Goal: Entertainment & Leisure: Consume media (video, audio)

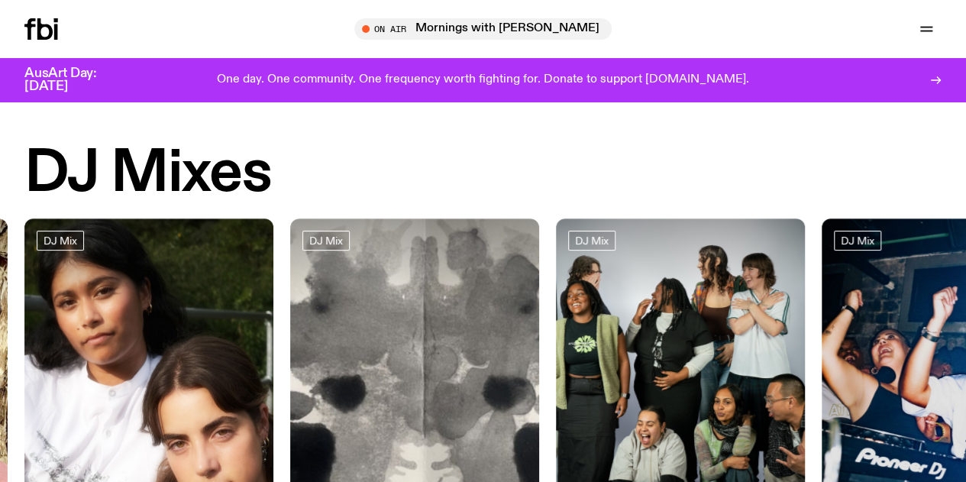
click at [629, 152] on div "DJ Mixes" at bounding box center [482, 174] width 917 height 58
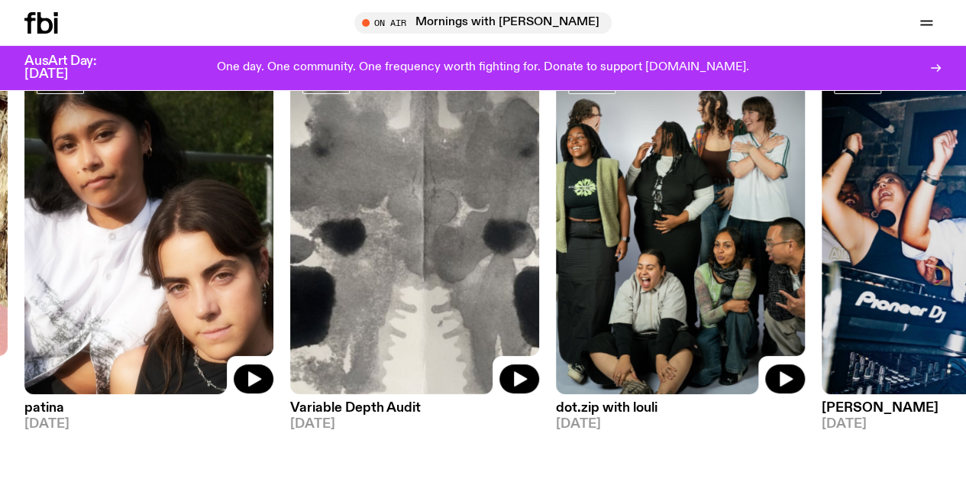
scroll to position [117, 0]
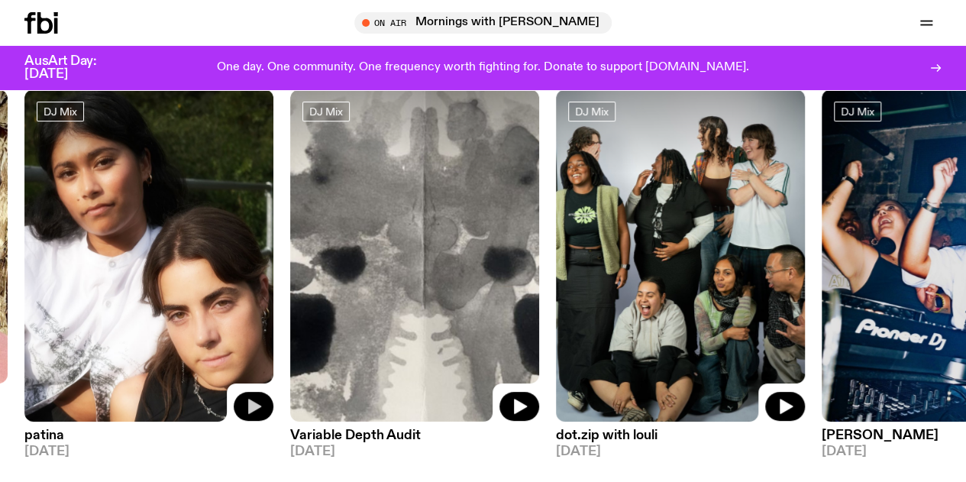
click at [253, 405] on icon "button" at bounding box center [254, 406] width 13 height 15
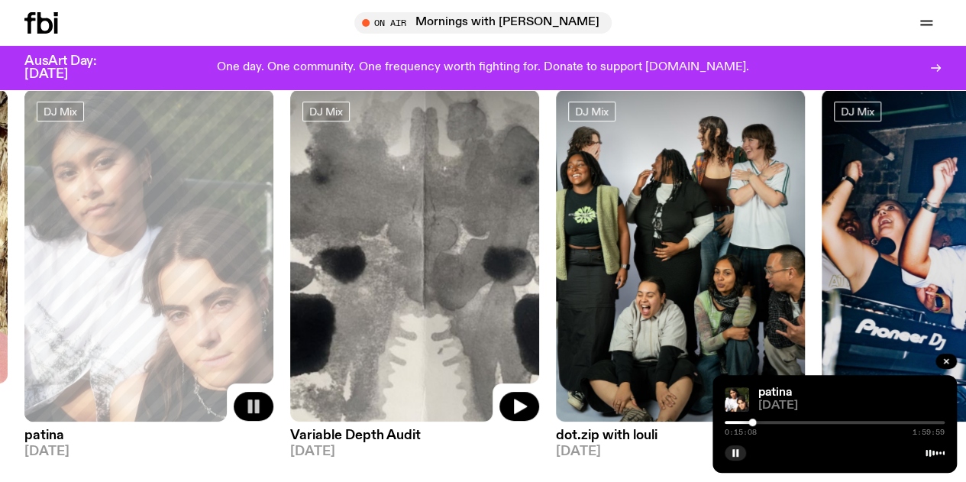
drag, startPoint x: 727, startPoint y: 422, endPoint x: 762, endPoint y: 419, distance: 35.3
click at [756, 419] on div at bounding box center [752, 422] width 8 height 8
drag, startPoint x: 775, startPoint y: 424, endPoint x: 808, endPoint y: 424, distance: 33.6
click at [808, 424] on div "0:20:37 1:59:59" at bounding box center [835, 427] width 220 height 18
drag, startPoint x: 765, startPoint y: 421, endPoint x: 799, endPoint y: 418, distance: 33.7
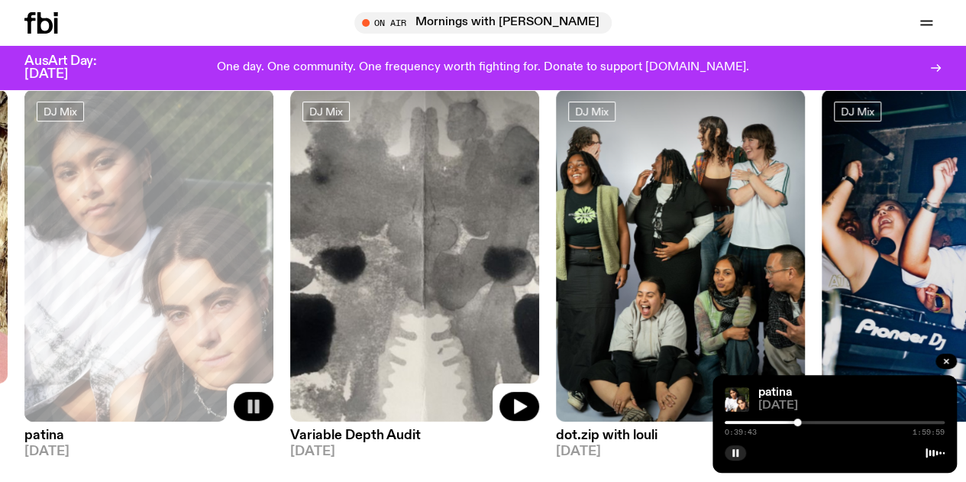
click at [799, 418] on div at bounding box center [797, 422] width 8 height 8
click at [669, 227] on img at bounding box center [680, 255] width 249 height 332
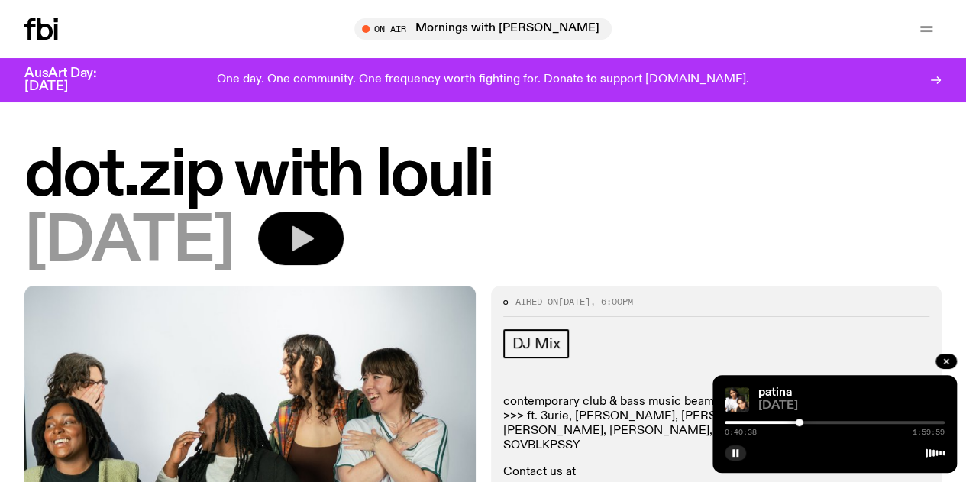
click at [316, 239] on icon "button" at bounding box center [301, 238] width 31 height 31
drag, startPoint x: 736, startPoint y: 418, endPoint x: 754, endPoint y: 423, distance: 18.4
click at [770, 423] on div "0:00:00 1:59:59" at bounding box center [835, 427] width 220 height 18
drag, startPoint x: 728, startPoint y: 421, endPoint x: 770, endPoint y: 419, distance: 41.3
click at [770, 419] on div at bounding box center [768, 422] width 8 height 8
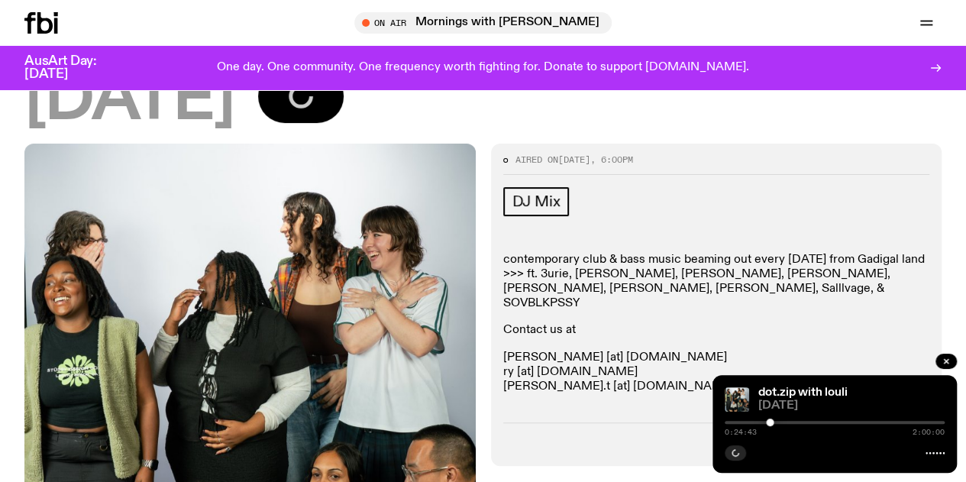
scroll to position [130, 0]
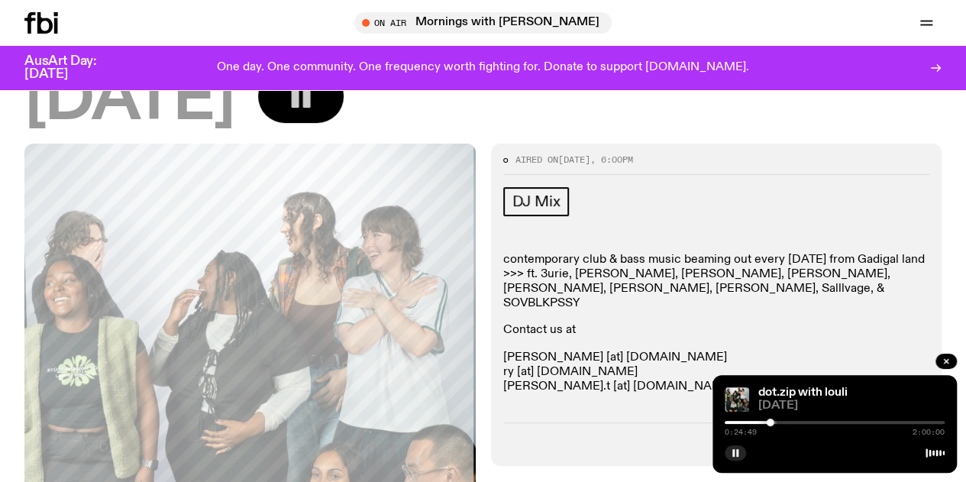
click at [742, 421] on div at bounding box center [660, 422] width 220 height 3
click at [825, 421] on div at bounding box center [835, 422] width 220 height 3
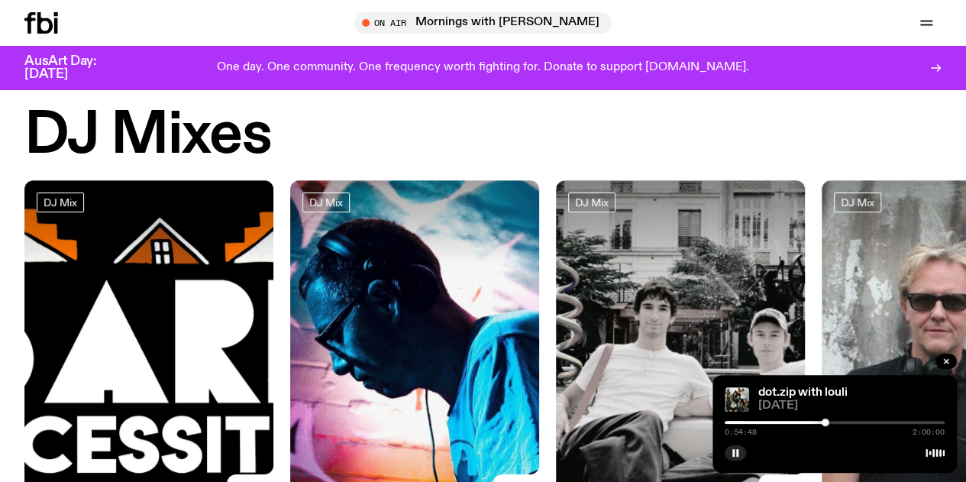
scroll to position [25, 0]
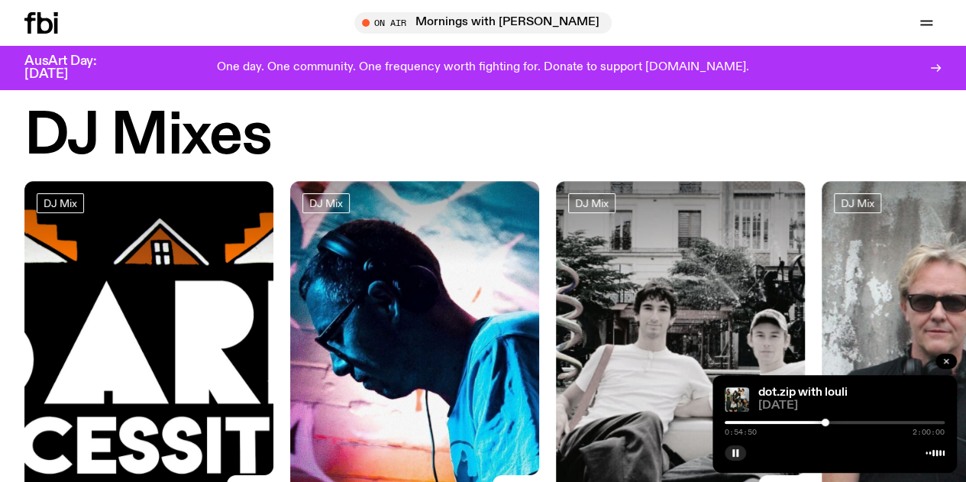
click at [948, 361] on icon "button" at bounding box center [945, 361] width 9 height 9
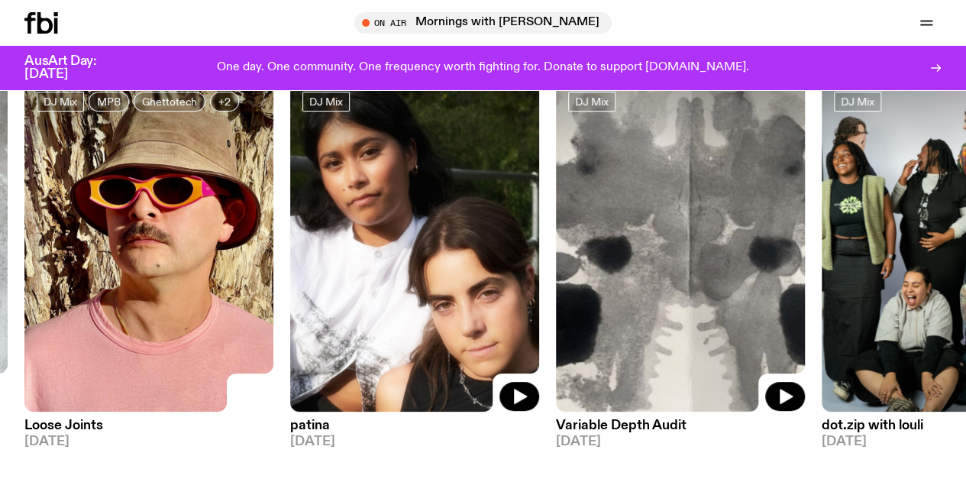
scroll to position [124, 0]
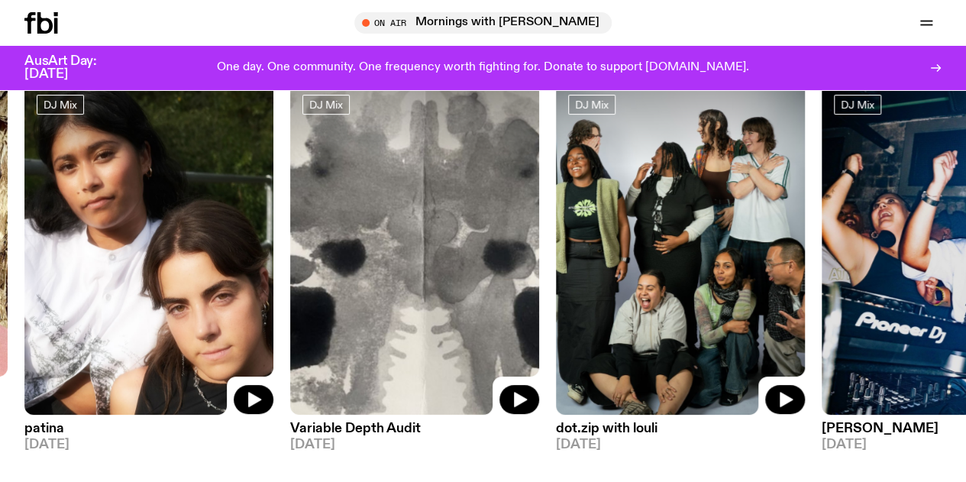
click at [710, 296] on img at bounding box center [680, 248] width 249 height 332
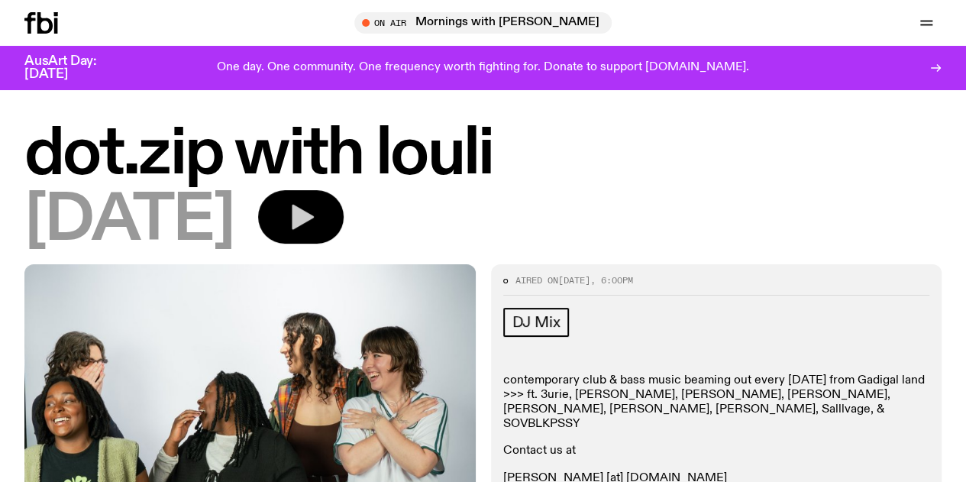
scroll to position [9, 0]
click at [316, 232] on icon "button" at bounding box center [301, 217] width 31 height 31
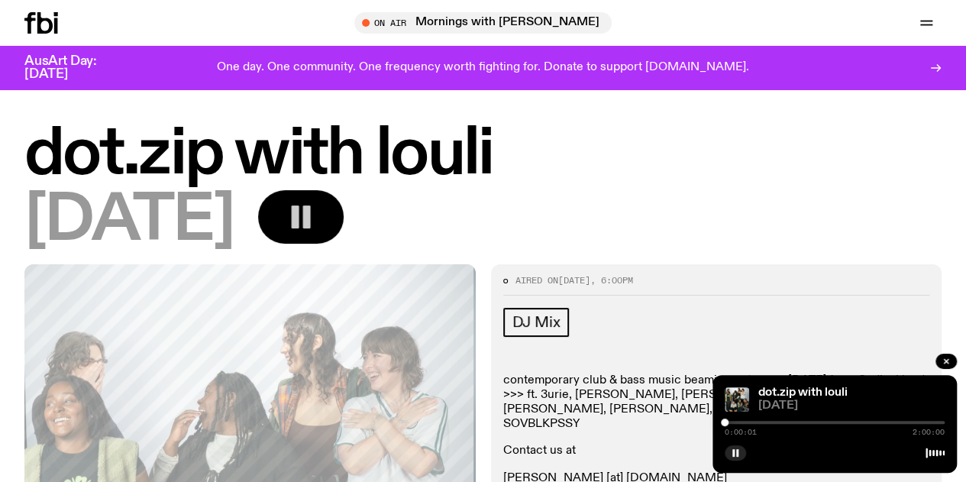
drag, startPoint x: 733, startPoint y: 421, endPoint x: 772, endPoint y: 421, distance: 38.9
click at [772, 421] on div at bounding box center [835, 422] width 220 height 3
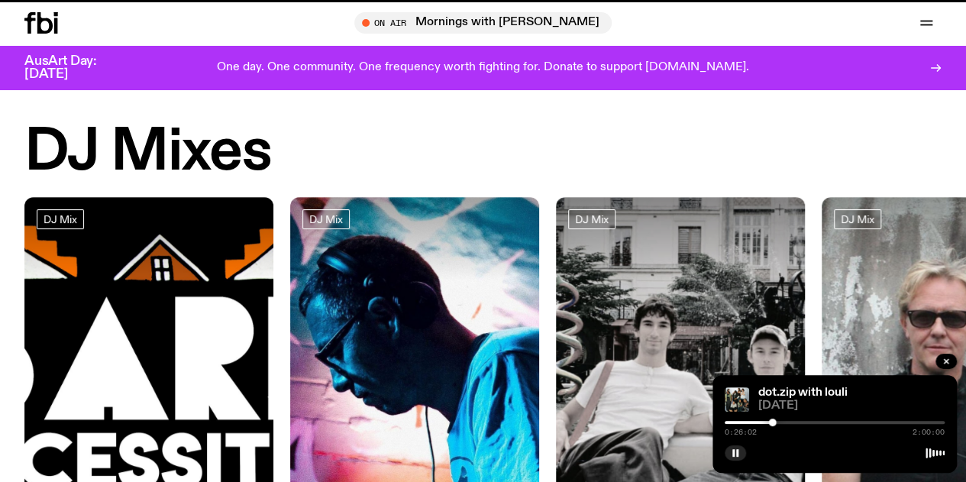
scroll to position [124, 0]
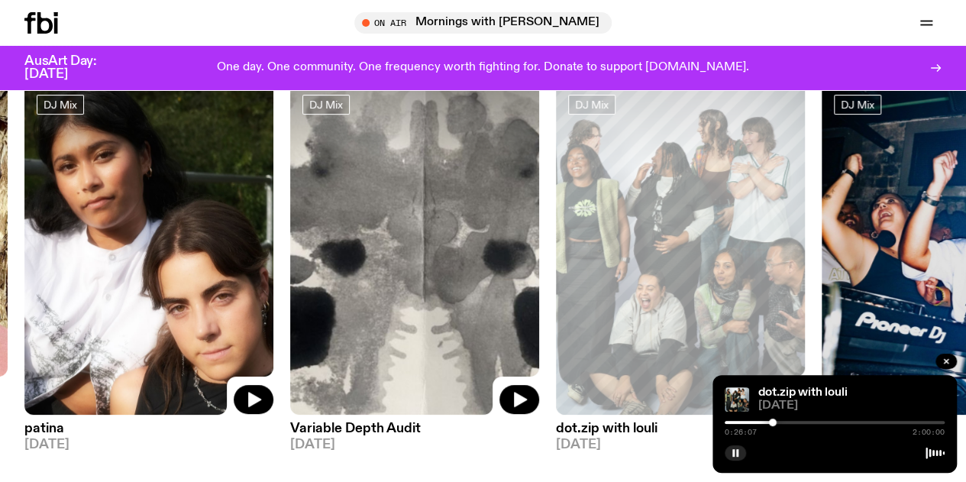
click at [457, 266] on img at bounding box center [414, 248] width 249 height 332
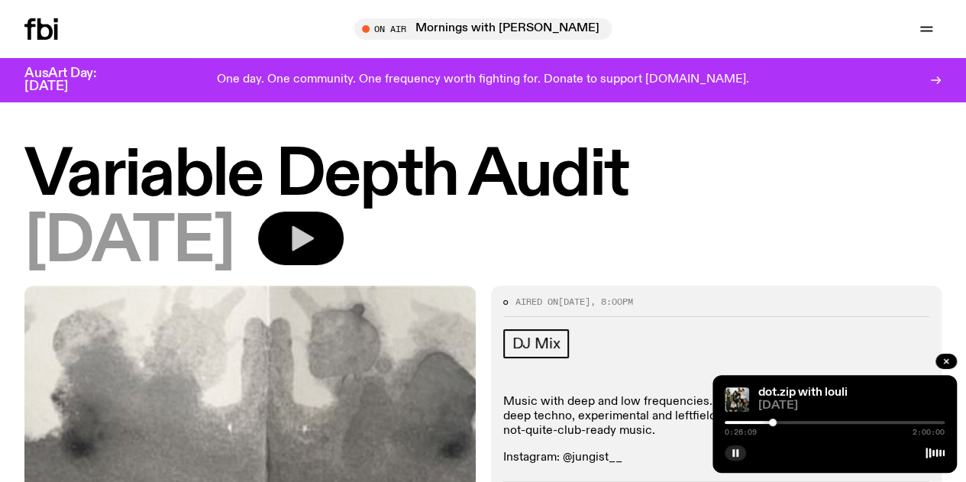
click at [316, 250] on icon "button" at bounding box center [301, 238] width 31 height 31
drag, startPoint x: 744, startPoint y: 425, endPoint x: 763, endPoint y: 422, distance: 20.1
click at [763, 422] on div "0:00:00 2:00:00" at bounding box center [835, 427] width 220 height 18
click at [763, 422] on div at bounding box center [835, 422] width 220 height 3
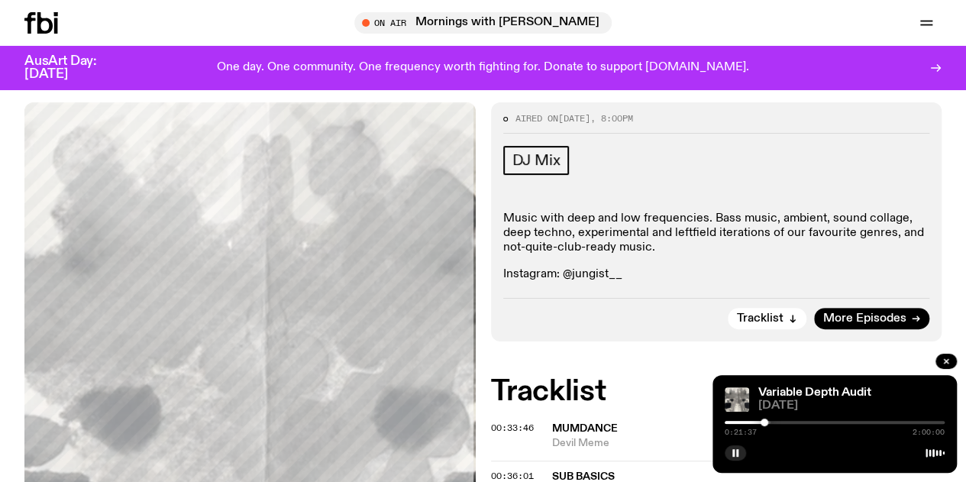
scroll to position [166, 0]
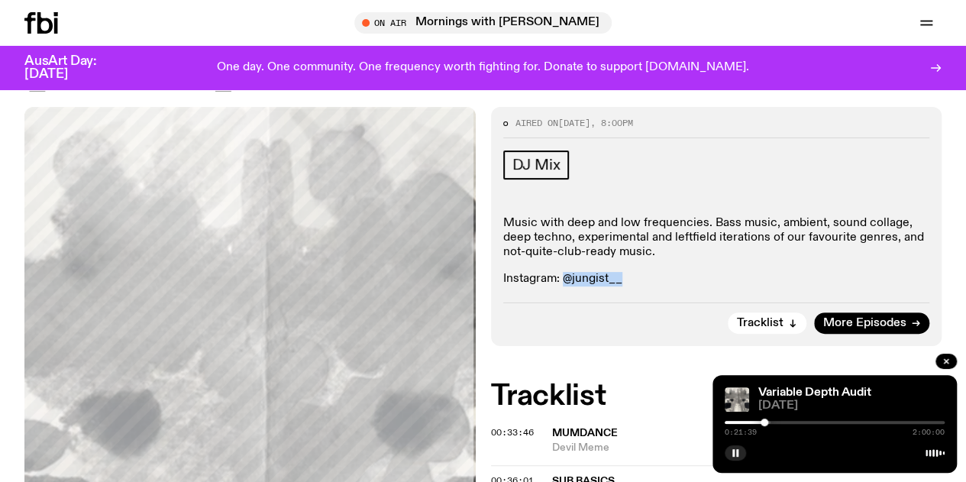
drag, startPoint x: 564, startPoint y: 299, endPoint x: 623, endPoint y: 302, distance: 58.9
click at [623, 286] on p "Instagram: @jungist__" at bounding box center [716, 279] width 427 height 15
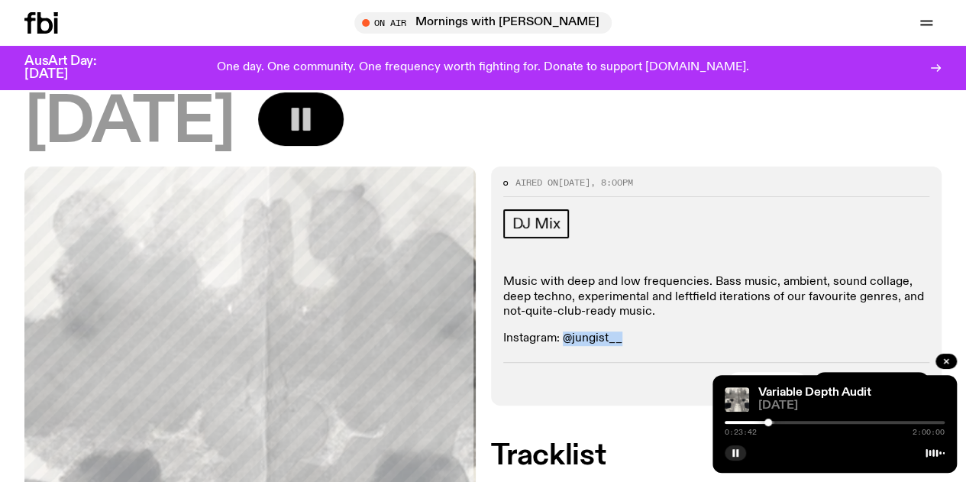
scroll to position [107, 0]
click at [732, 456] on rect "button" at bounding box center [733, 453] width 2 height 8
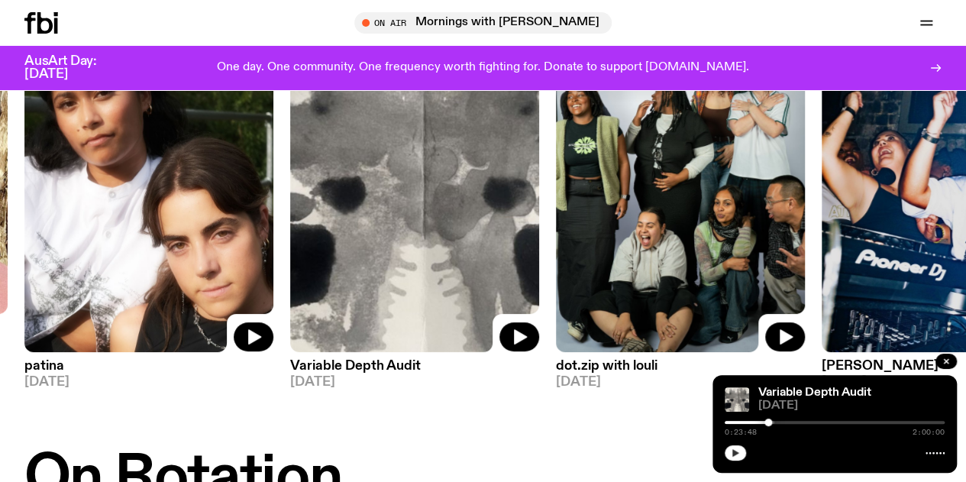
scroll to position [175, 0]
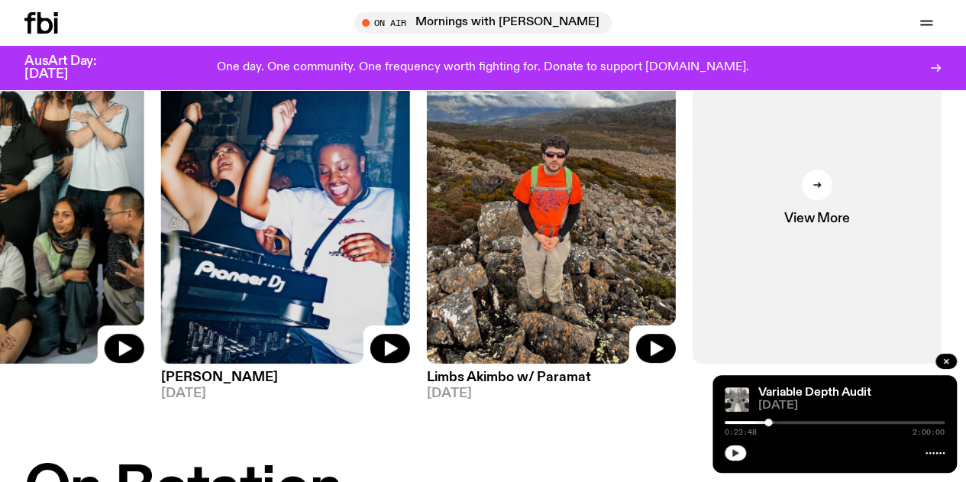
click at [323, 225] on img at bounding box center [285, 197] width 249 height 332
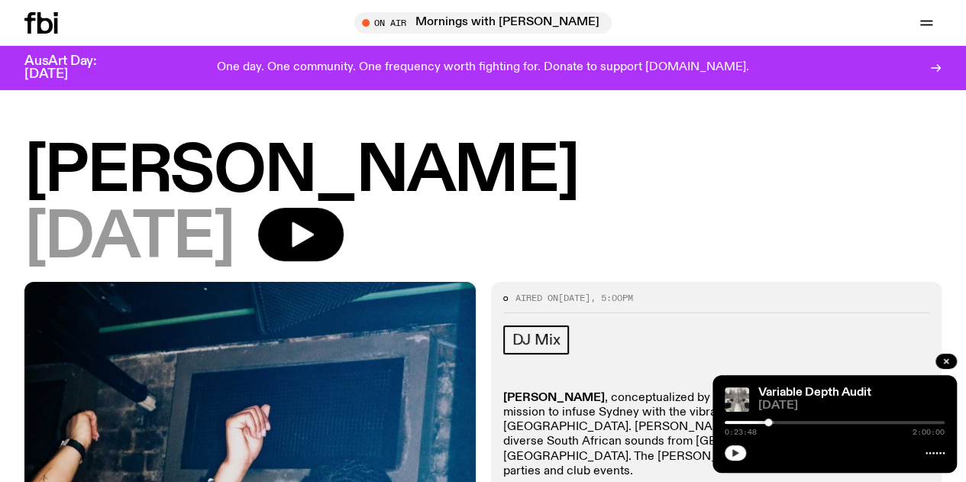
scroll to position [73, 0]
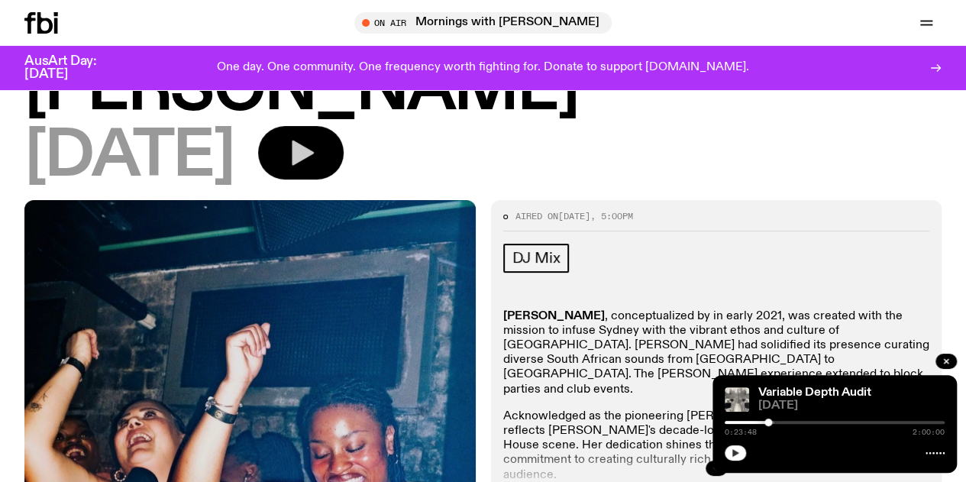
click at [316, 168] on icon "button" at bounding box center [301, 152] width 31 height 31
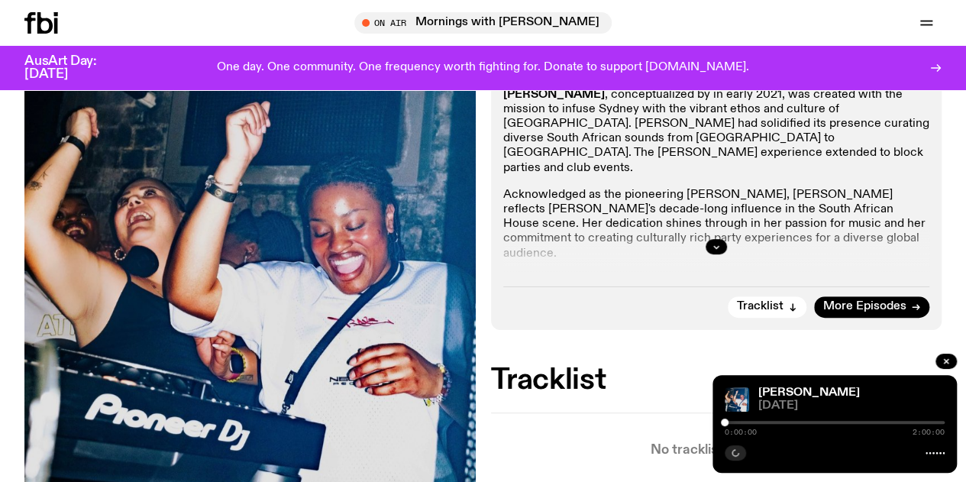
scroll to position [299, 0]
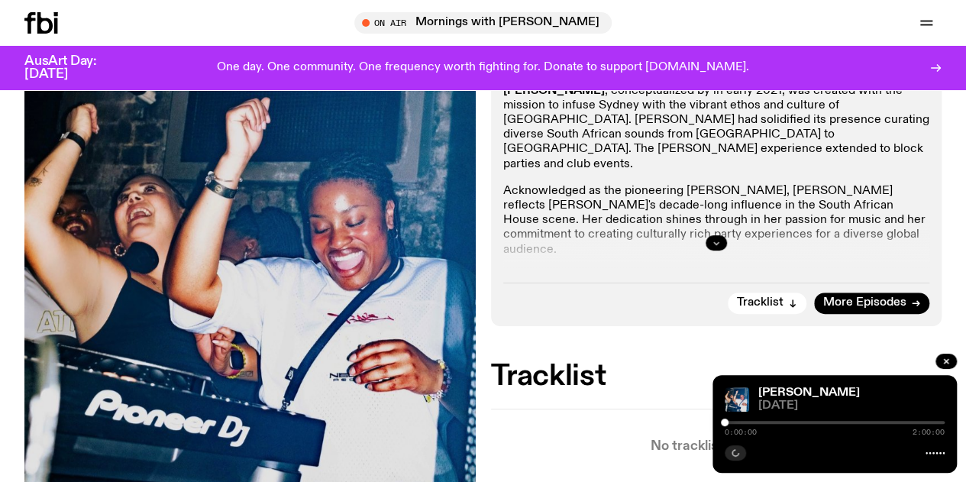
click at [718, 247] on icon "button" at bounding box center [716, 242] width 9 height 9
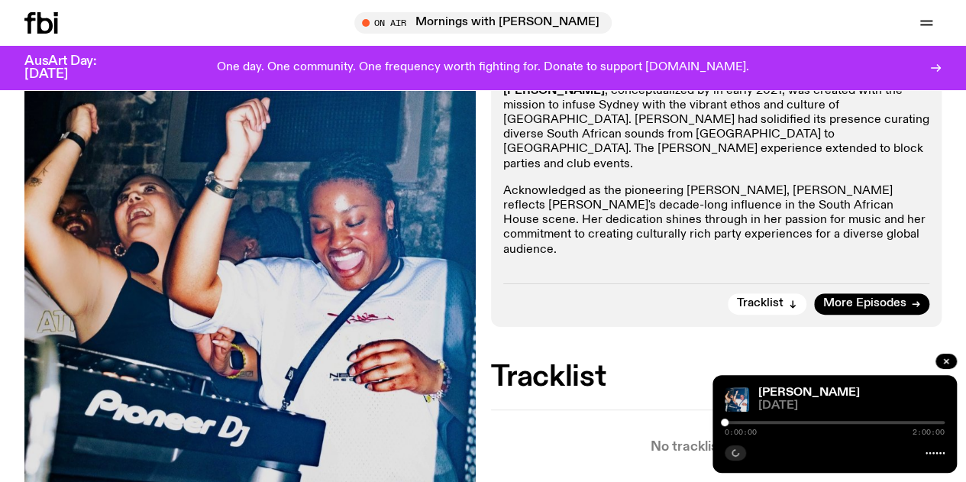
drag, startPoint x: 640, startPoint y: 248, endPoint x: 567, endPoint y: 252, distance: 72.6
click at [567, 269] on p "instagram: @yanos_syd" at bounding box center [716, 276] width 427 height 15
copy p "@yanos_syd"
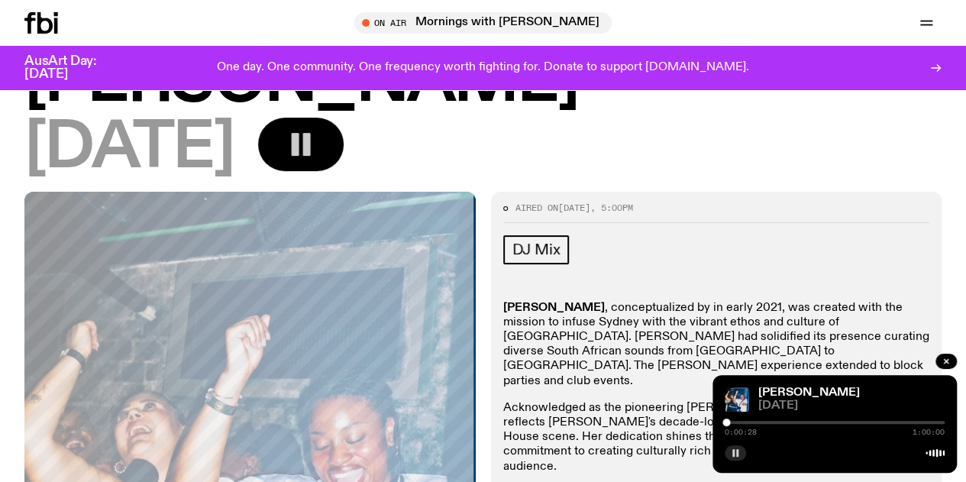
scroll to position [53, 0]
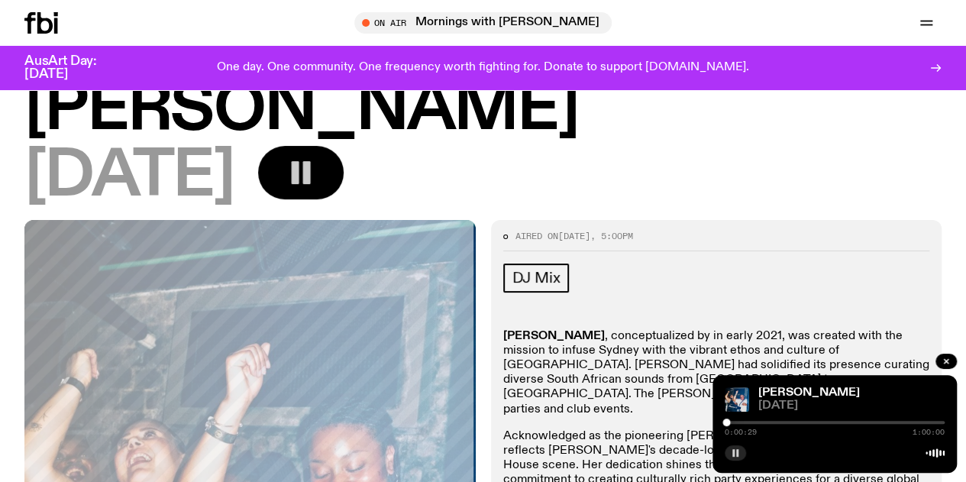
click at [746, 425] on div "0:00:29 1:00:00" at bounding box center [835, 427] width 220 height 18
drag, startPoint x: 734, startPoint y: 422, endPoint x: 754, endPoint y: 425, distance: 20.1
click at [754, 425] on div "0:00:30 1:00:00" at bounding box center [835, 427] width 220 height 18
click at [752, 422] on div at bounding box center [835, 422] width 220 height 3
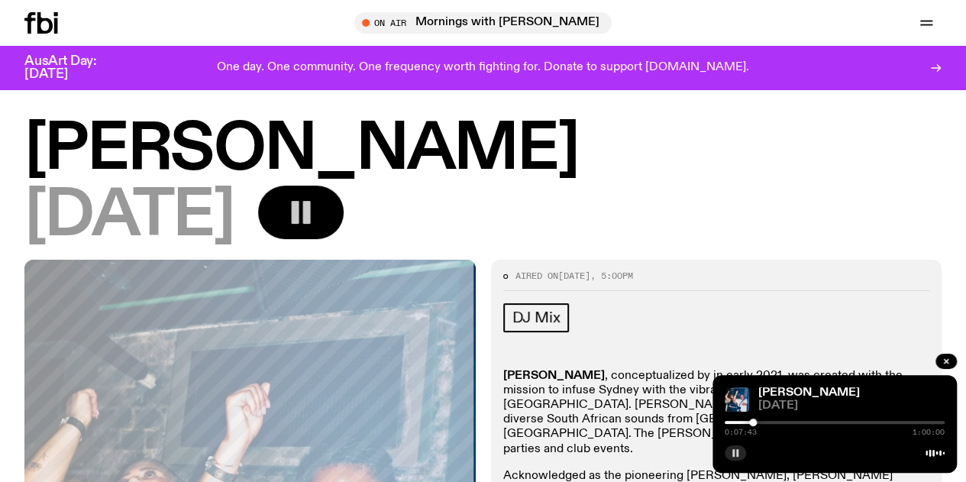
scroll to position [0, 0]
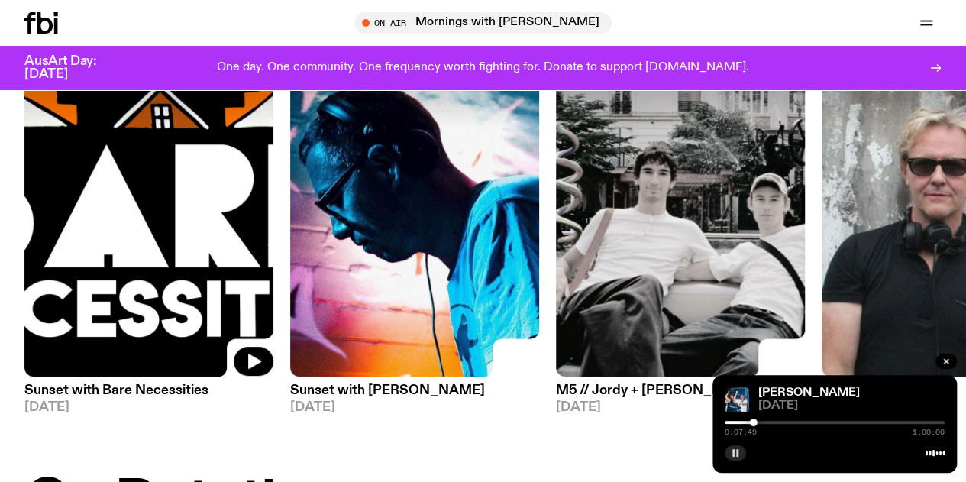
scroll to position [163, 0]
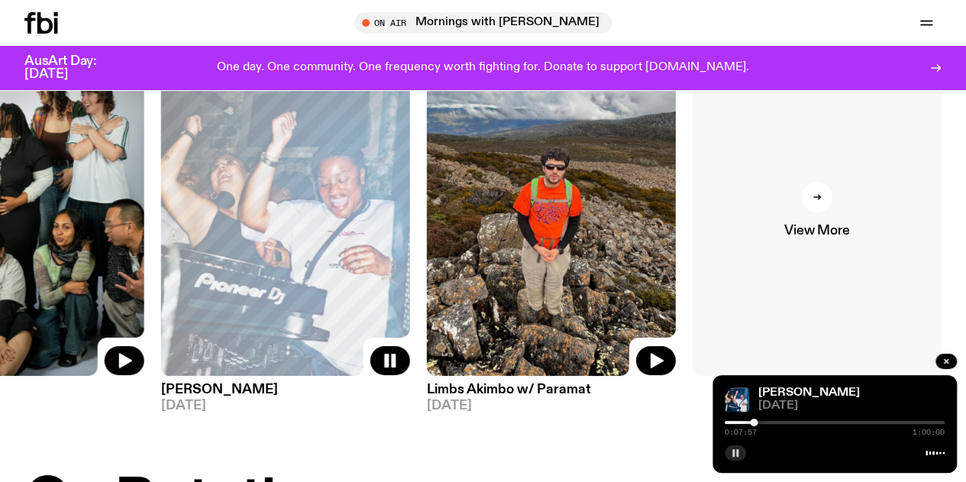
click at [799, 198] on link "View More" at bounding box center [816, 210] width 249 height 332
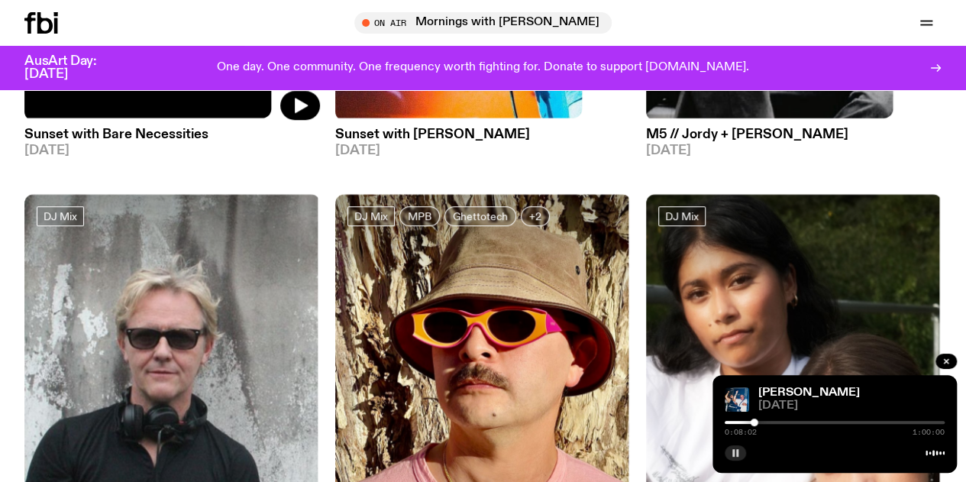
scroll to position [495, 0]
click at [733, 452] on rect "button" at bounding box center [733, 453] width 2 height 8
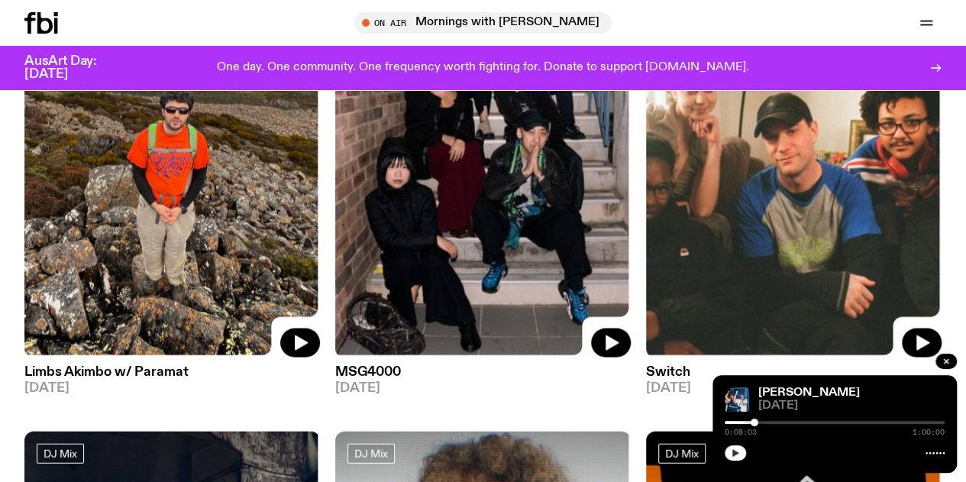
scroll to position [1571, 0]
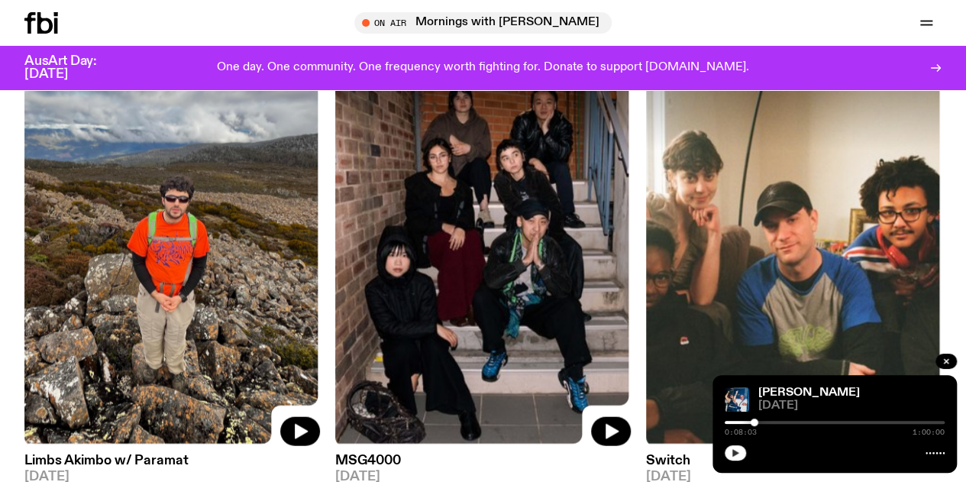
click at [586, 355] on img at bounding box center [482, 250] width 295 height 394
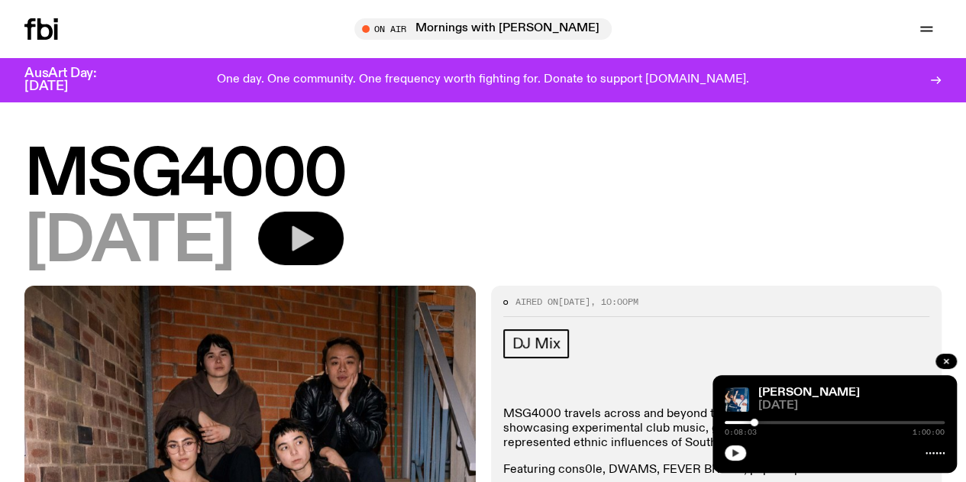
click at [316, 236] on icon "button" at bounding box center [301, 238] width 31 height 31
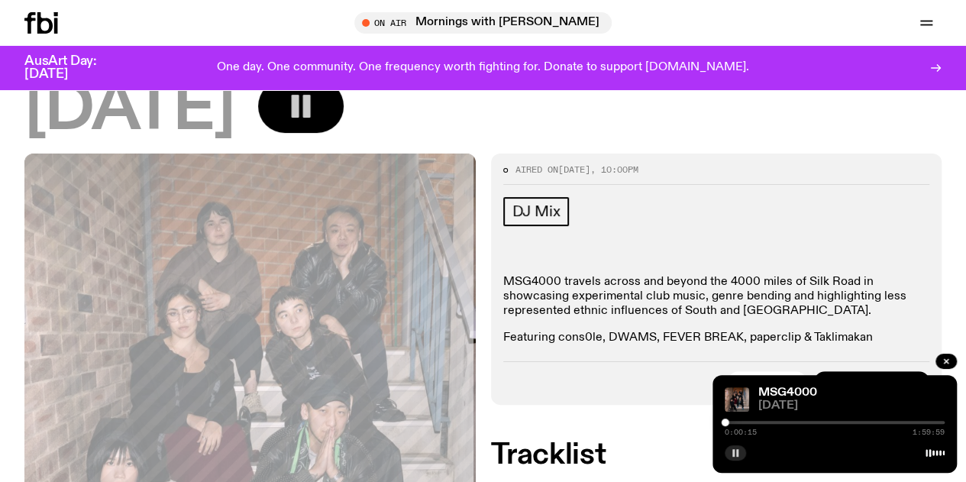
scroll to position [121, 0]
click at [755, 417] on div "MSG4000 [DATE] 0:00:20 1:59:59" at bounding box center [834, 424] width 244 height 98
click at [753, 423] on div at bounding box center [835, 422] width 220 height 3
drag, startPoint x: 563, startPoint y: 301, endPoint x: 504, endPoint y: 300, distance: 59.6
click at [504, 300] on p "MSG4000 travels across and beyond the 4000 miles of Silk Road in showcasing exp…" at bounding box center [716, 296] width 427 height 44
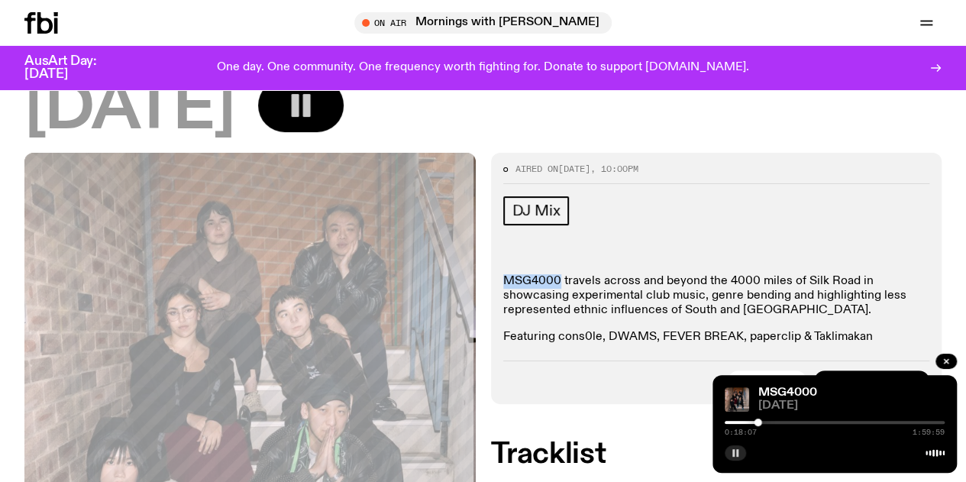
click at [734, 459] on button "button" at bounding box center [735, 452] width 21 height 15
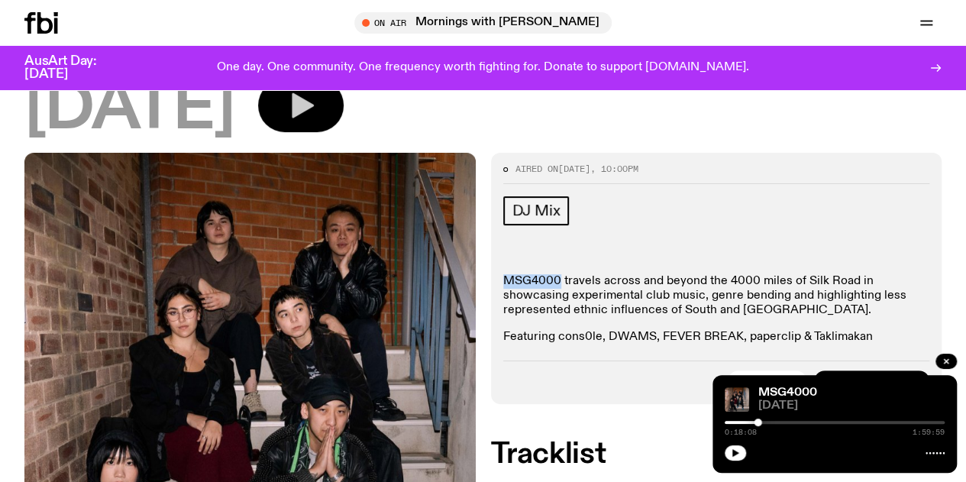
scroll to position [0, 0]
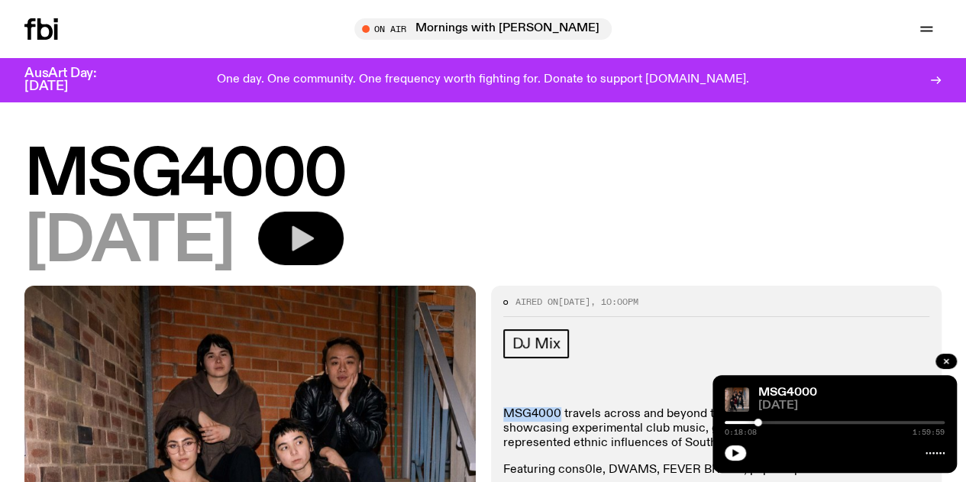
click at [0, 0] on icon "button" at bounding box center [0, 0] width 0 height 0
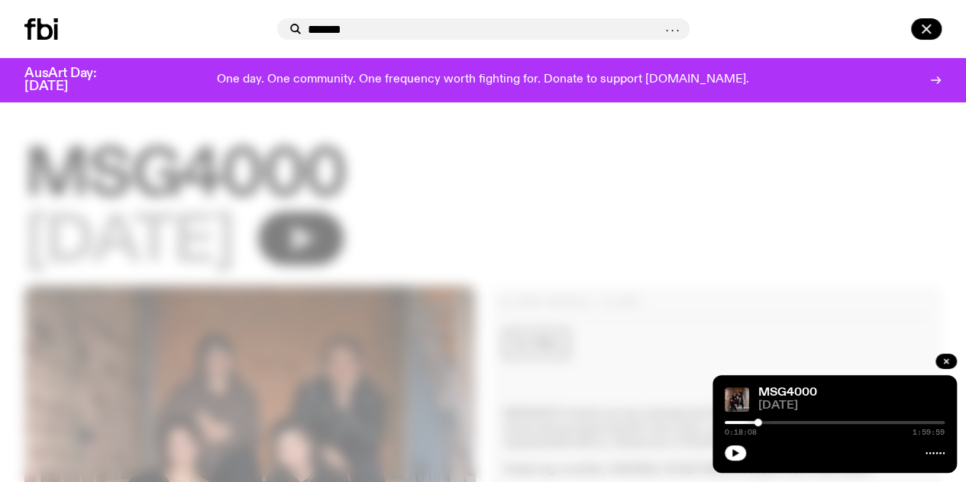
type input "*******"
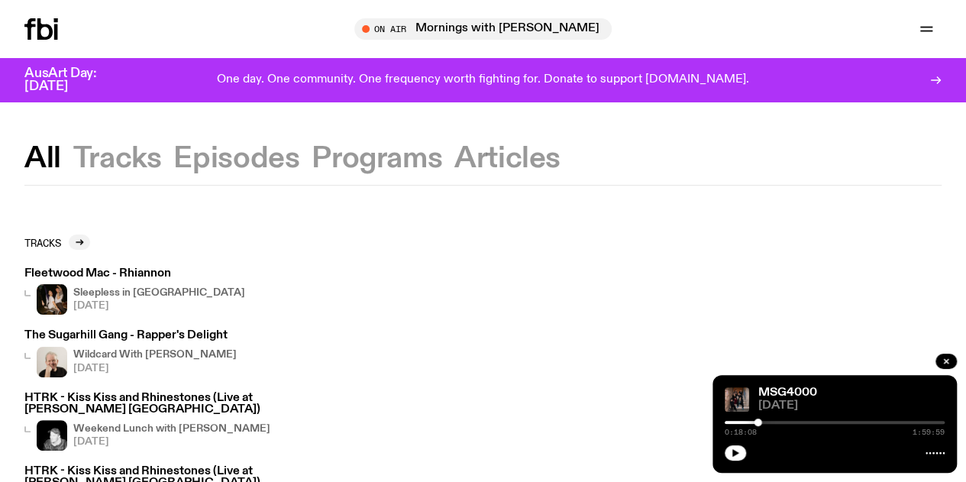
click at [534, 162] on button "Articles" at bounding box center [507, 158] width 106 height 27
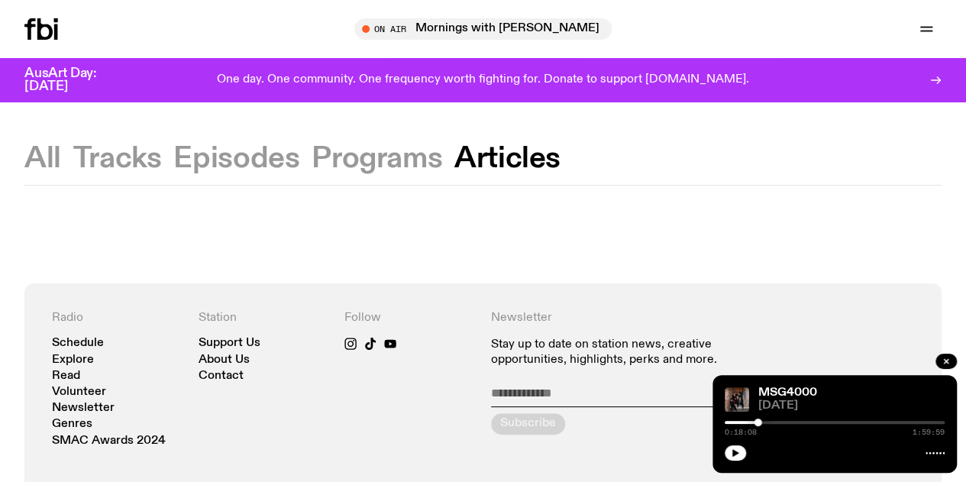
click at [0, 0] on icon "button" at bounding box center [0, 0] width 0 height 0
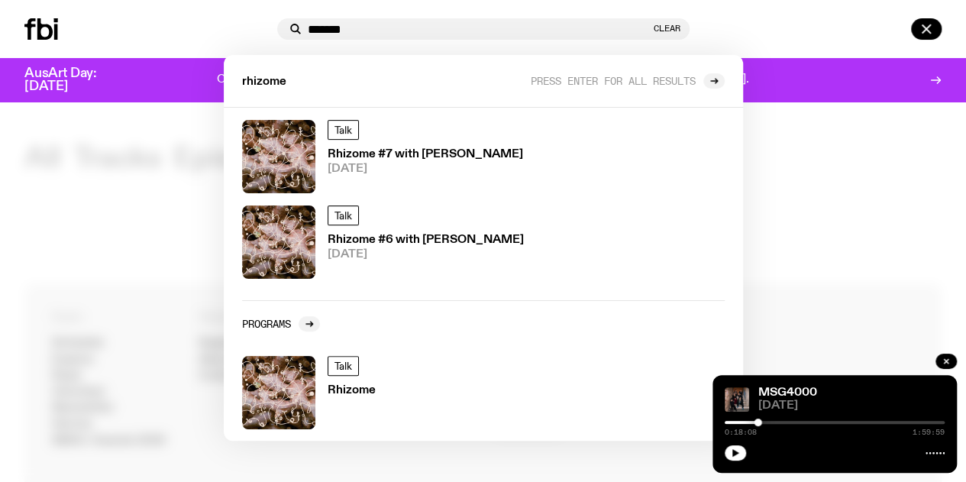
scroll to position [308, 0]
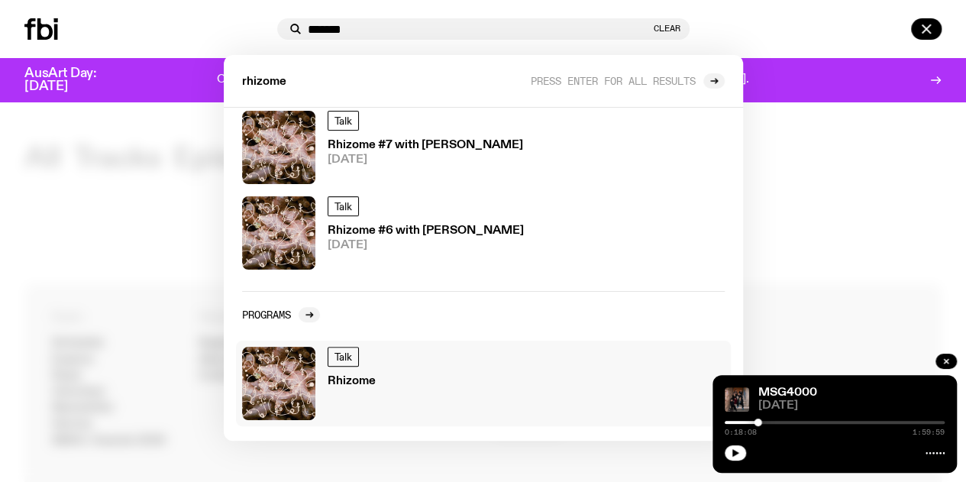
type input "*******"
click at [282, 396] on img at bounding box center [278, 383] width 73 height 73
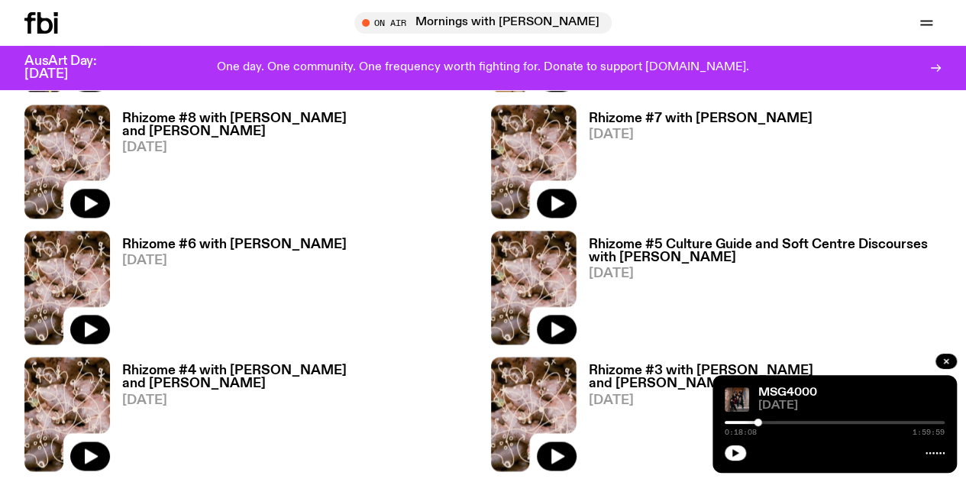
scroll to position [980, 0]
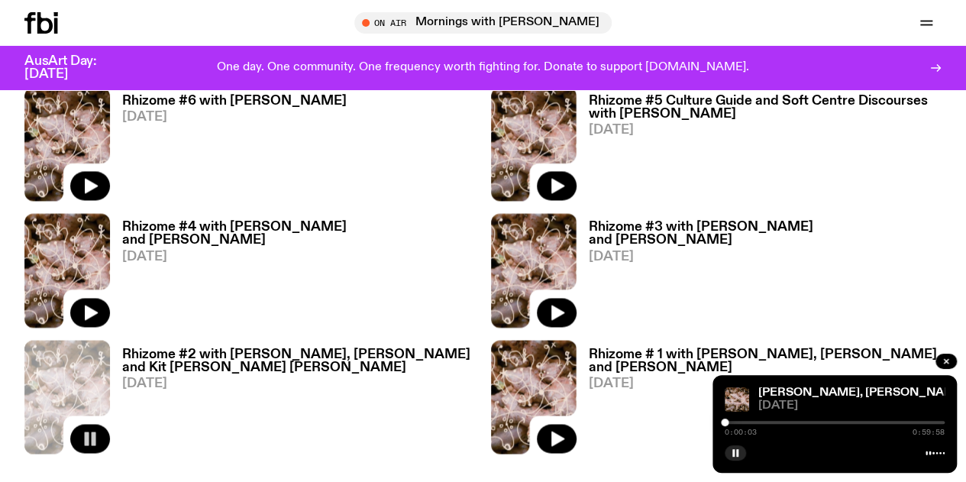
scroll to position [1125, 0]
click at [609, 335] on section "10 episodes Unearthing subcultural ecologies and the people who cultivate them.…" at bounding box center [483, 70] width 966 height 938
click at [747, 421] on div at bounding box center [835, 422] width 220 height 3
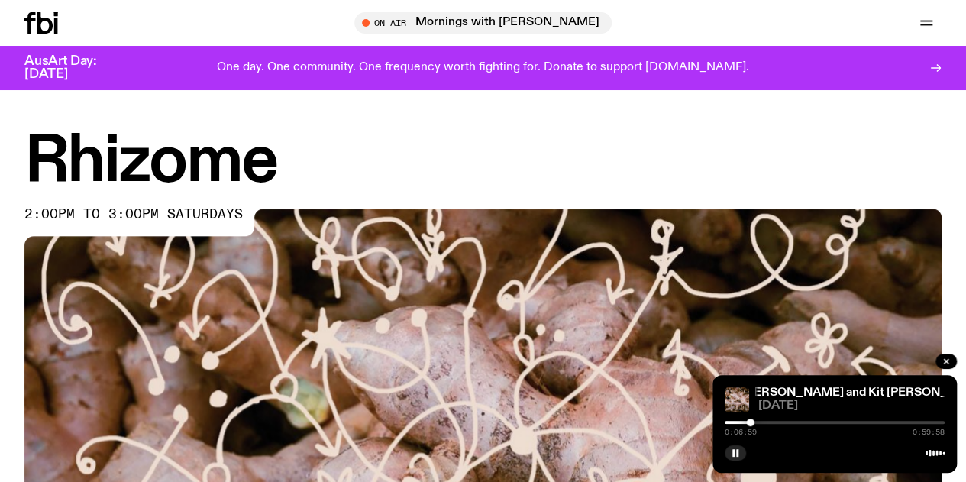
scroll to position [0, 0]
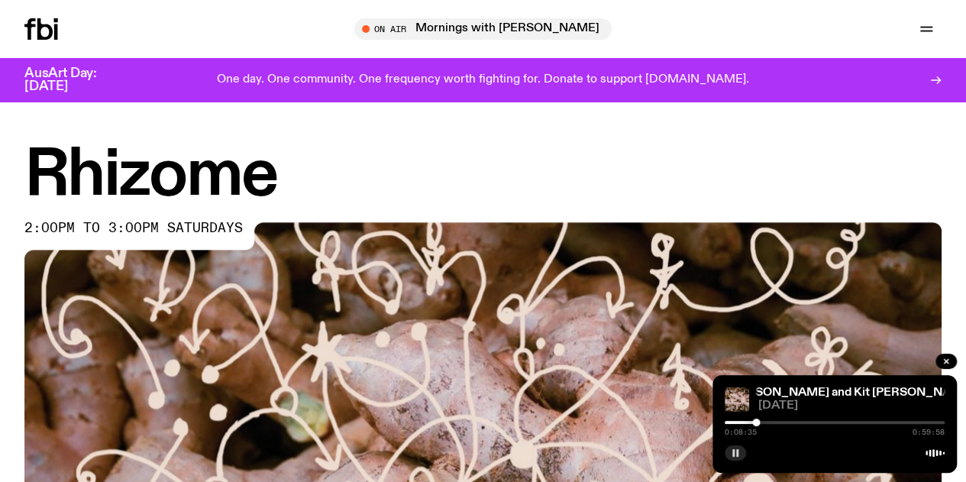
click at [732, 454] on rect "button" at bounding box center [733, 453] width 2 height 8
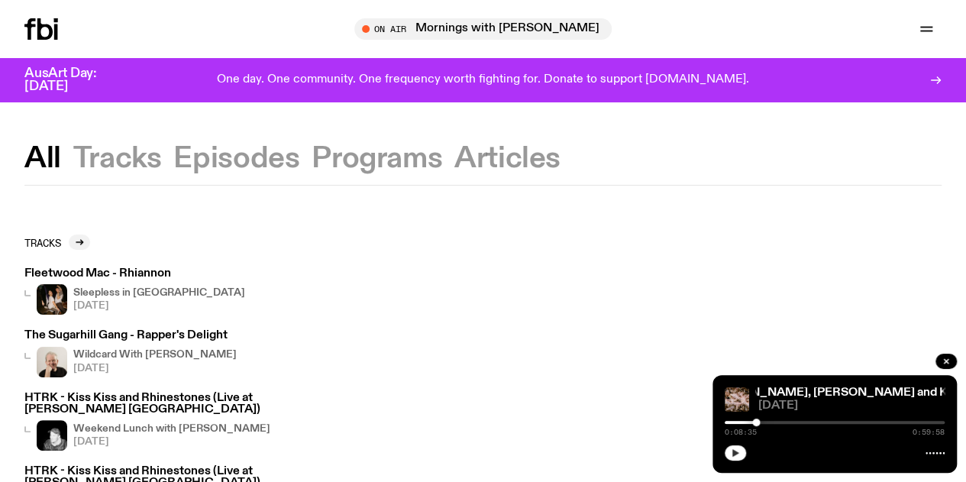
click at [0, 0] on link "Explore" at bounding box center [0, 0] width 0 height 0
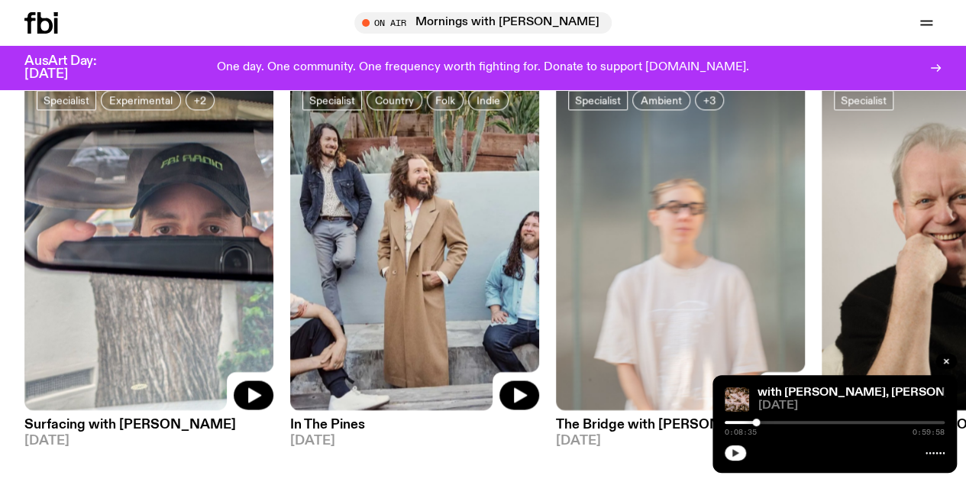
scroll to position [1161, 0]
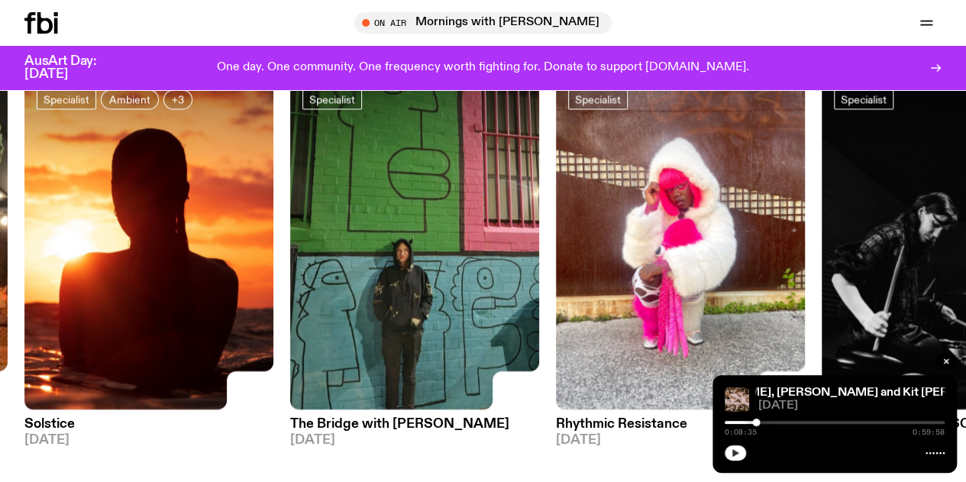
click at [131, 240] on img at bounding box center [148, 243] width 249 height 332
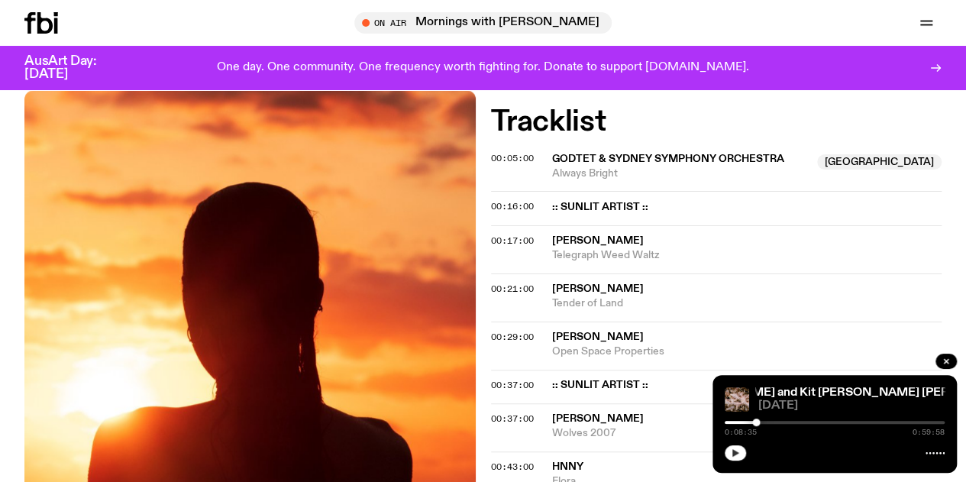
scroll to position [487, 0]
click at [582, 180] on span "Always Bright" at bounding box center [680, 173] width 257 height 15
click at [499, 163] on span "00:05:00" at bounding box center [512, 157] width 43 height 12
click at [736, 457] on icon "button" at bounding box center [735, 452] width 9 height 9
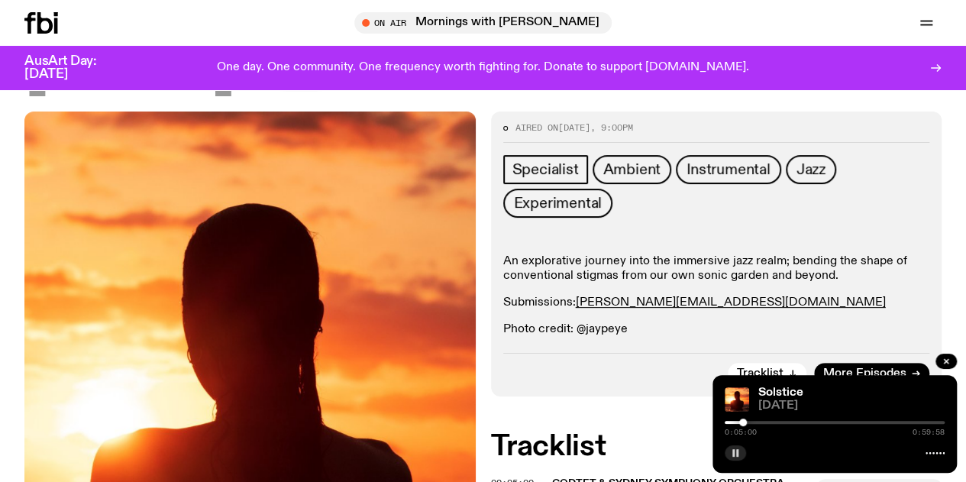
scroll to position [0, 0]
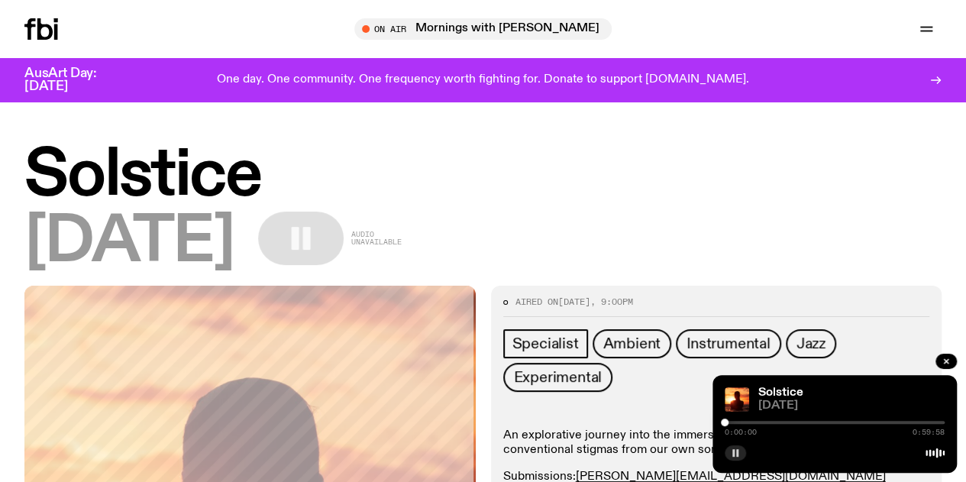
drag, startPoint x: 741, startPoint y: 422, endPoint x: 702, endPoint y: 418, distance: 38.4
click at [742, 421] on div at bounding box center [835, 422] width 220 height 3
click at [754, 422] on div at bounding box center [835, 422] width 220 height 3
click at [782, 421] on div at bounding box center [835, 422] width 220 height 3
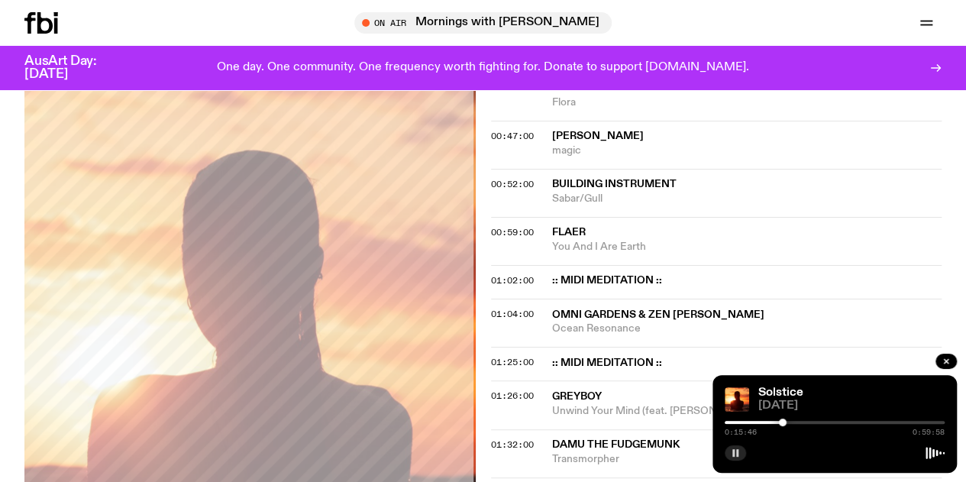
scroll to position [867, 0]
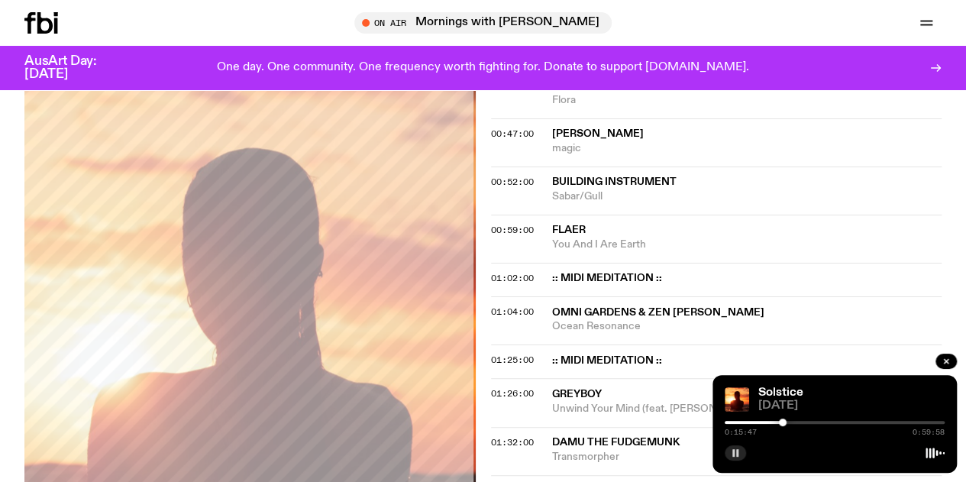
click at [806, 421] on div at bounding box center [835, 422] width 220 height 3
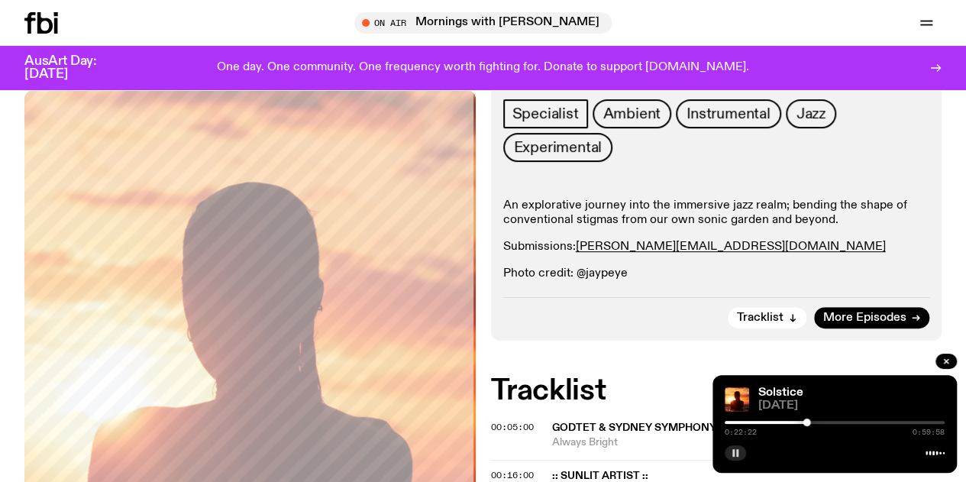
scroll to position [0, 0]
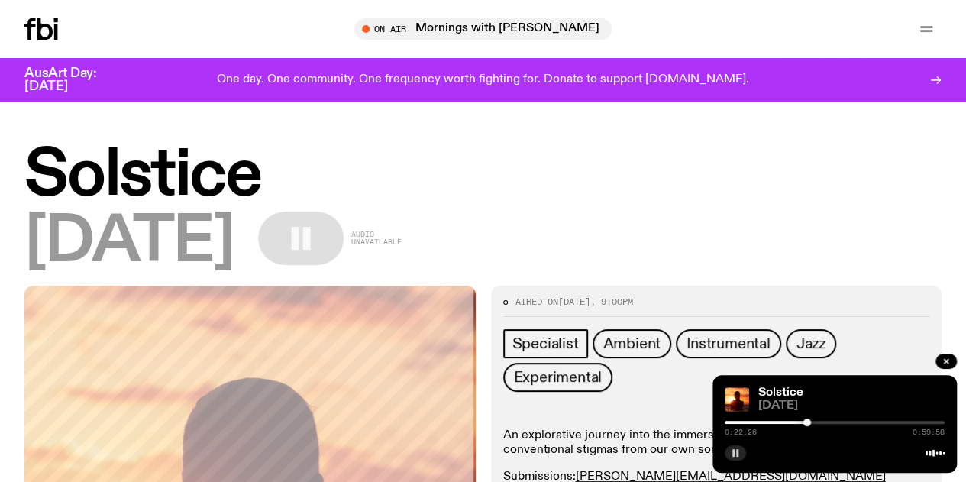
click at [734, 453] on icon "button" at bounding box center [735, 452] width 9 height 9
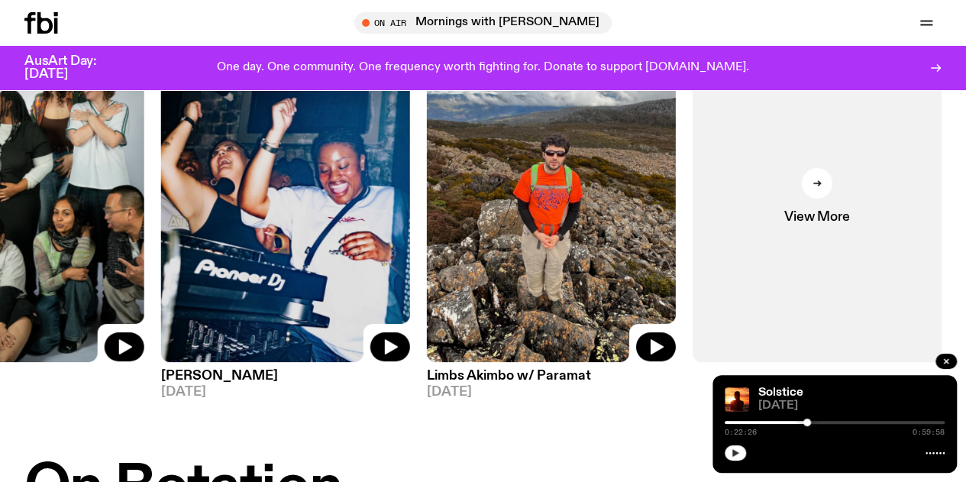
scroll to position [177, 0]
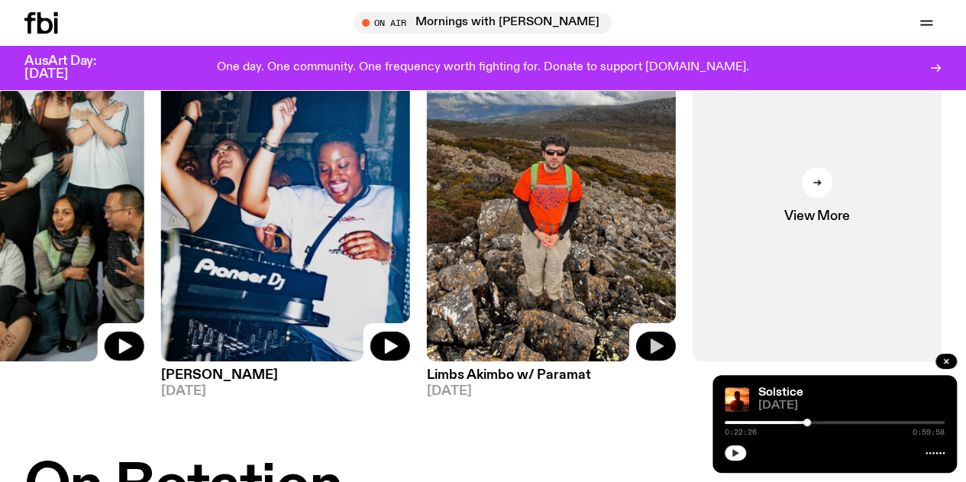
click at [659, 344] on icon "button" at bounding box center [656, 345] width 13 height 15
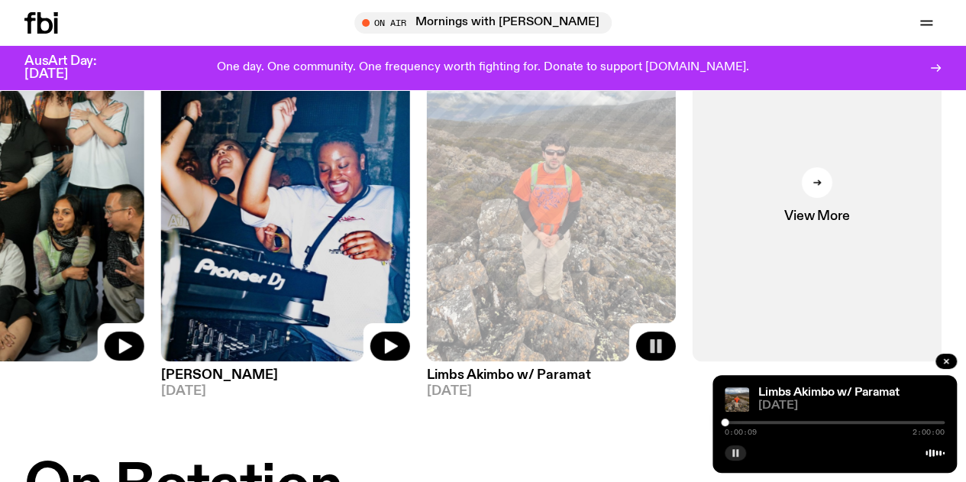
click at [745, 424] on div at bounding box center [835, 422] width 220 height 3
click at [739, 424] on div "0:11:25 2:00:00" at bounding box center [835, 427] width 220 height 18
click at [737, 423] on div at bounding box center [635, 422] width 220 height 3
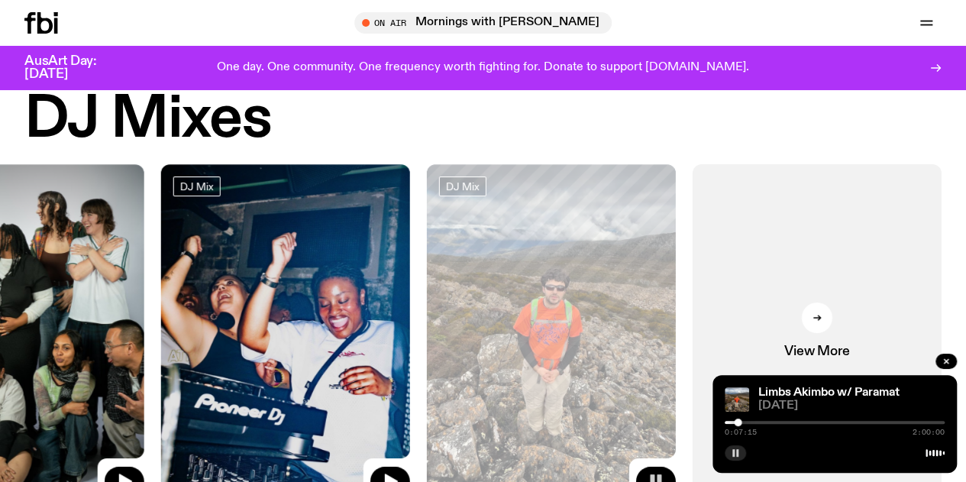
scroll to position [40, 0]
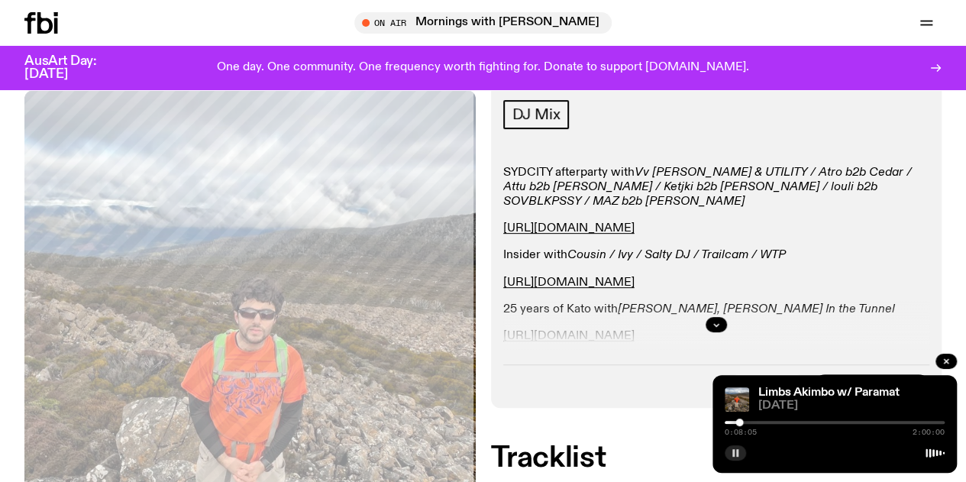
scroll to position [214, 0]
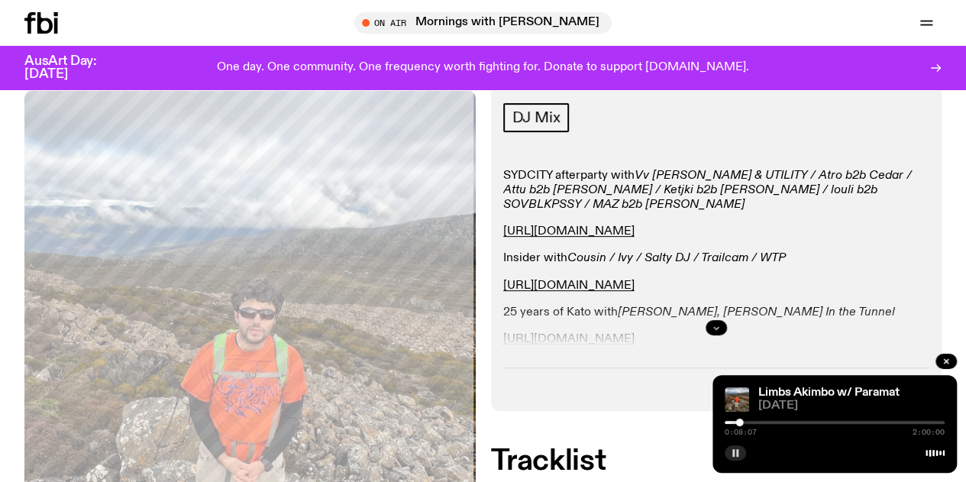
click at [719, 332] on icon "button" at bounding box center [716, 327] width 9 height 9
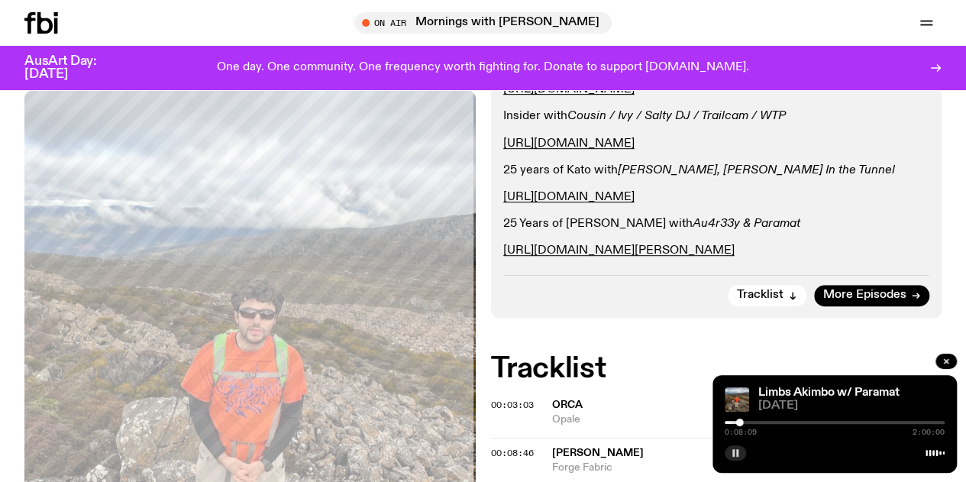
scroll to position [354, 0]
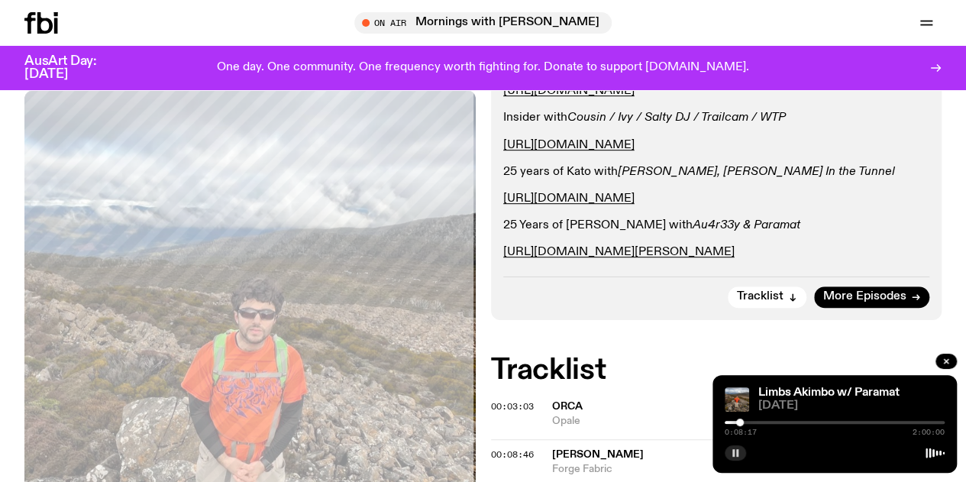
click at [739, 454] on icon "button" at bounding box center [735, 452] width 9 height 9
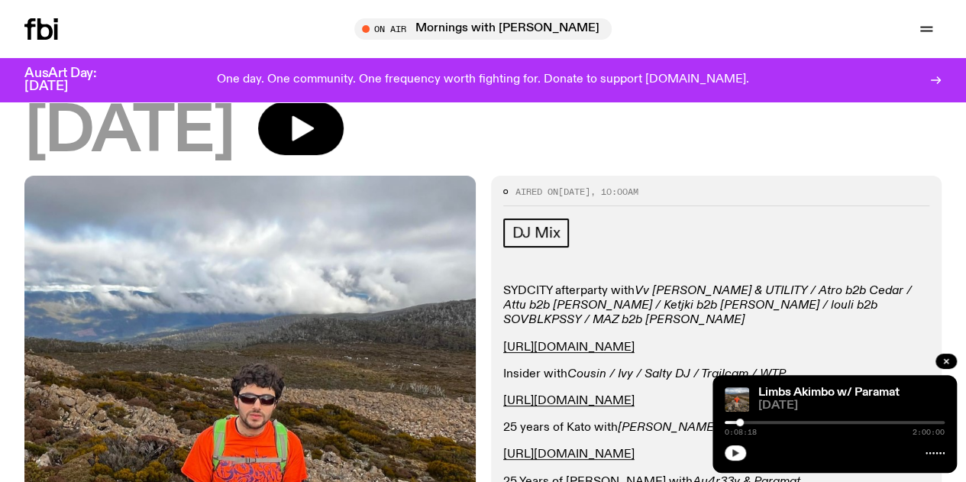
scroll to position [0, 0]
